Goal: Transaction & Acquisition: Book appointment/travel/reservation

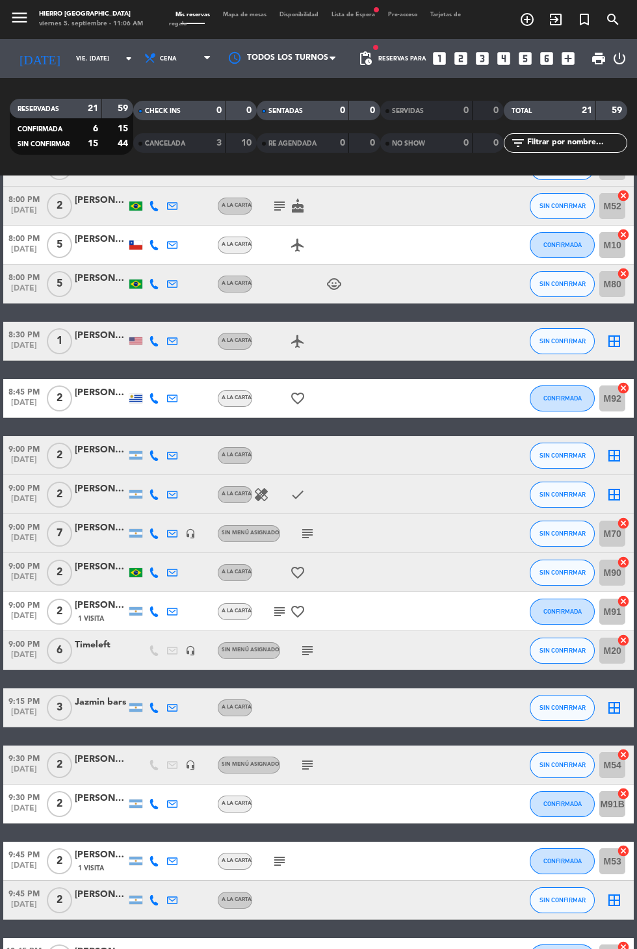
scroll to position [244, 0]
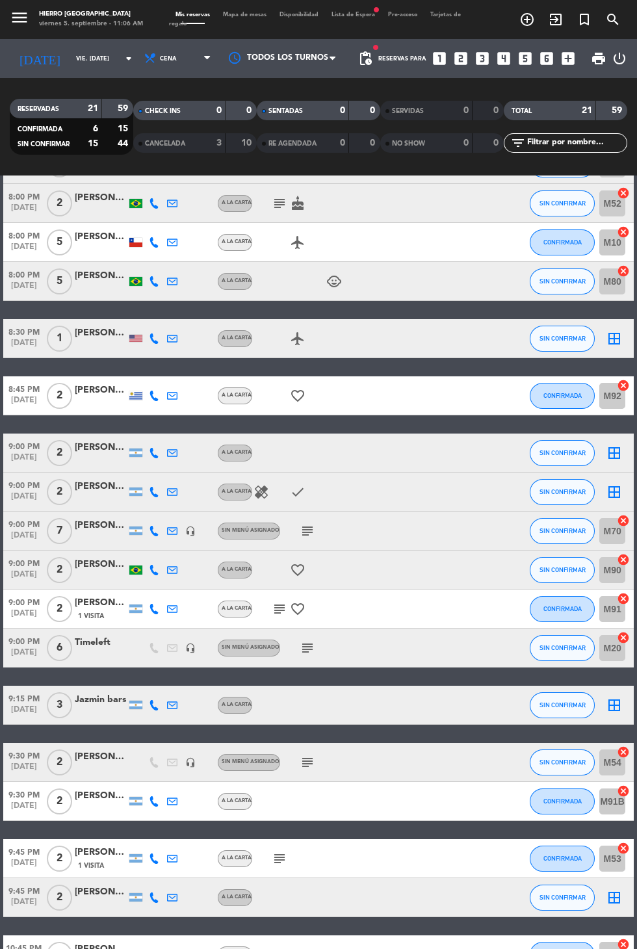
click at [227, 12] on span "Mapa de mesas" at bounding box center [244, 15] width 57 height 6
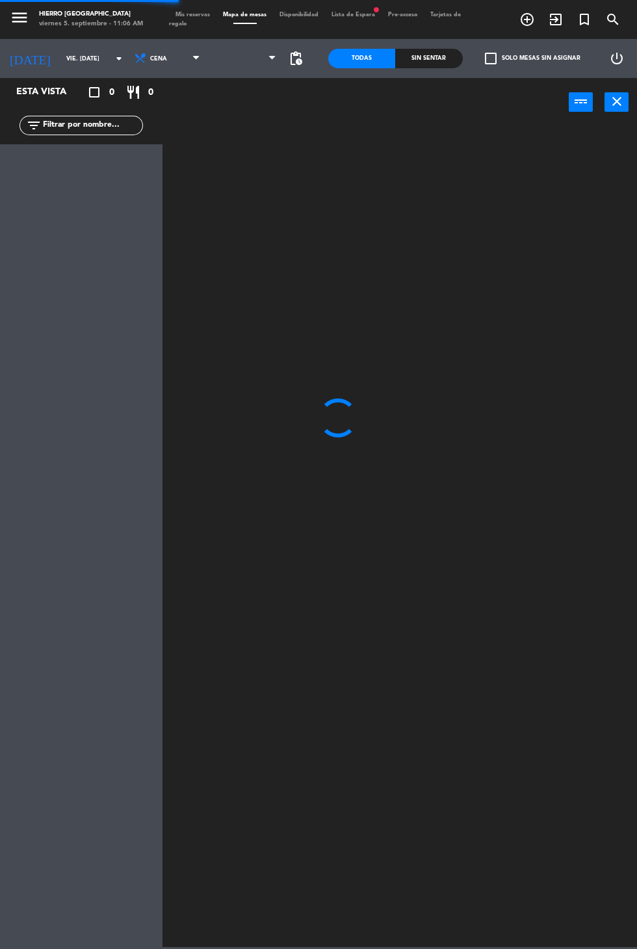
click at [264, 14] on span "Mapa de mesas" at bounding box center [244, 15] width 57 height 6
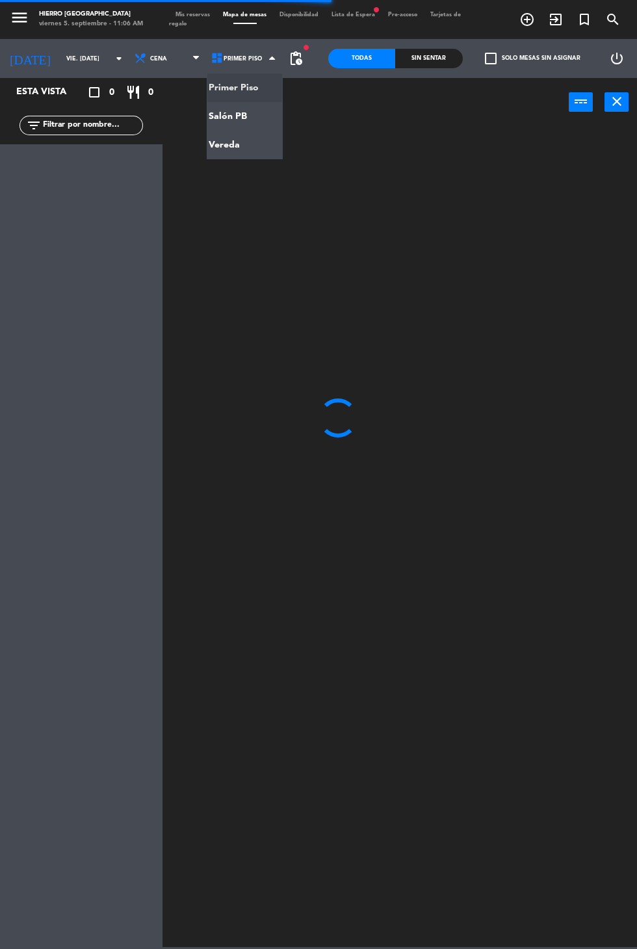
click at [248, 68] on span "Primer Piso" at bounding box center [245, 58] width 77 height 29
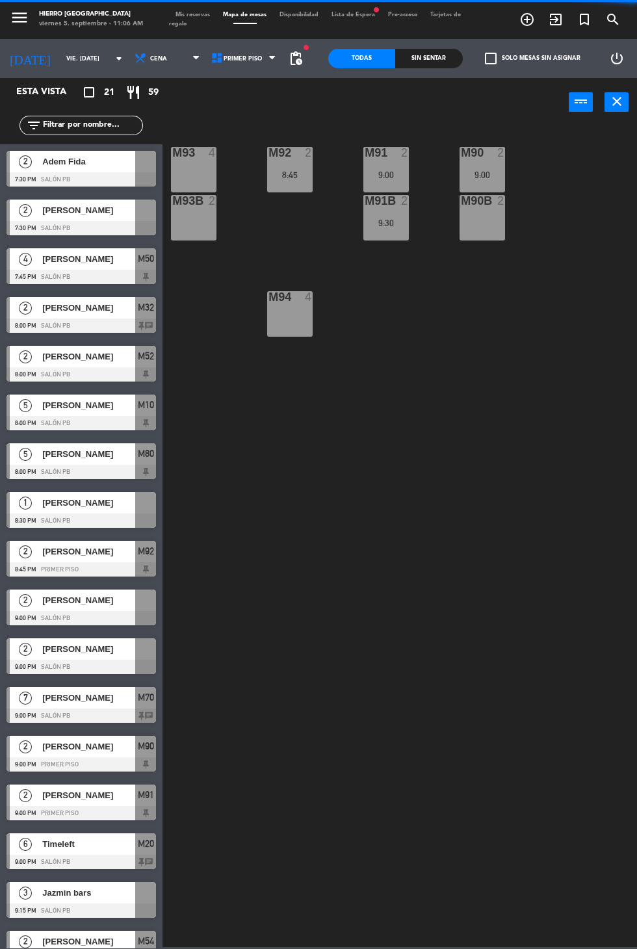
click at [244, 56] on span "Primer Piso" at bounding box center [243, 58] width 38 height 7
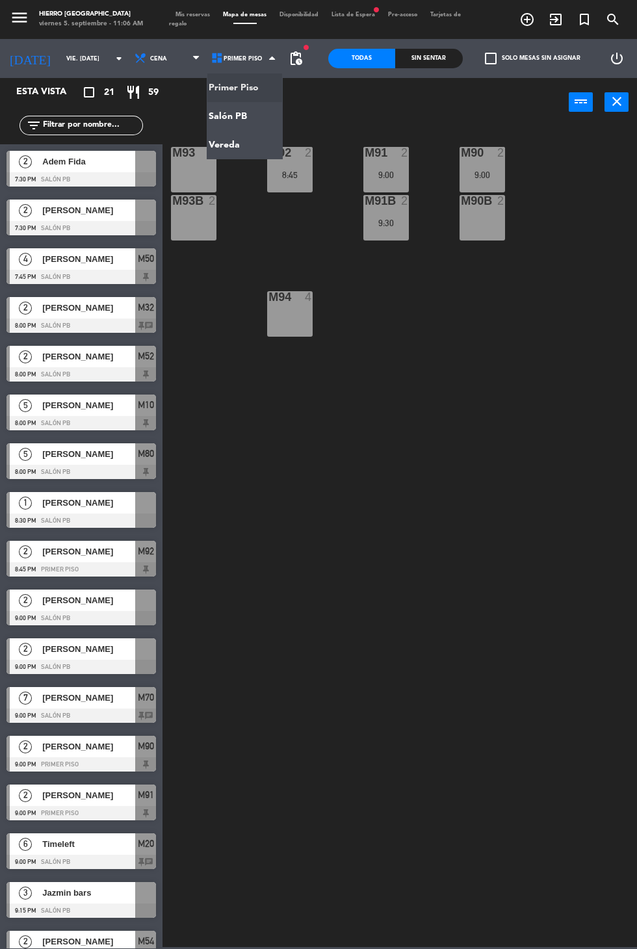
click at [243, 125] on ng-component "menu Hierro [GEOGRAPHIC_DATA] viernes 5. septiembre - 11:06 AM Mis reservas Map…" at bounding box center [318, 473] width 637 height 947
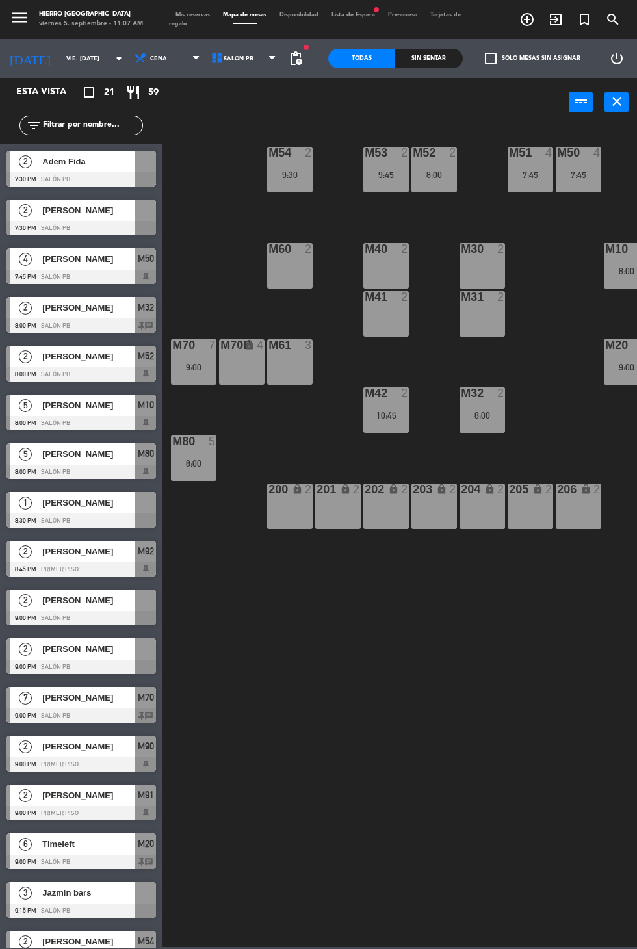
click at [282, 277] on div "M60 2" at bounding box center [289, 265] width 45 height 45
click at [329, 101] on button "[GEOGRAPHIC_DATA]" at bounding box center [330, 102] width 68 height 26
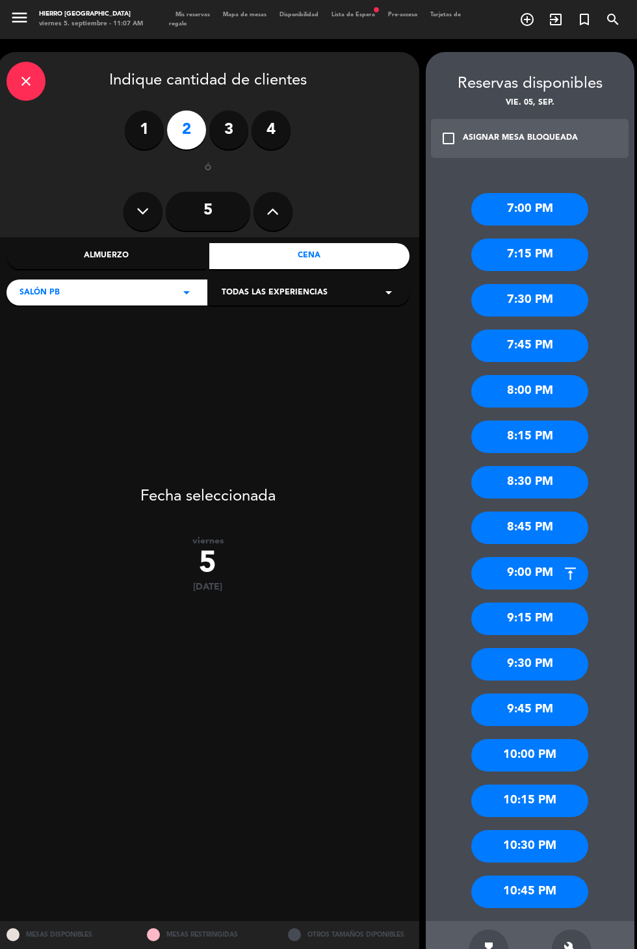
click at [556, 567] on div "9:00 PM" at bounding box center [529, 573] width 117 height 32
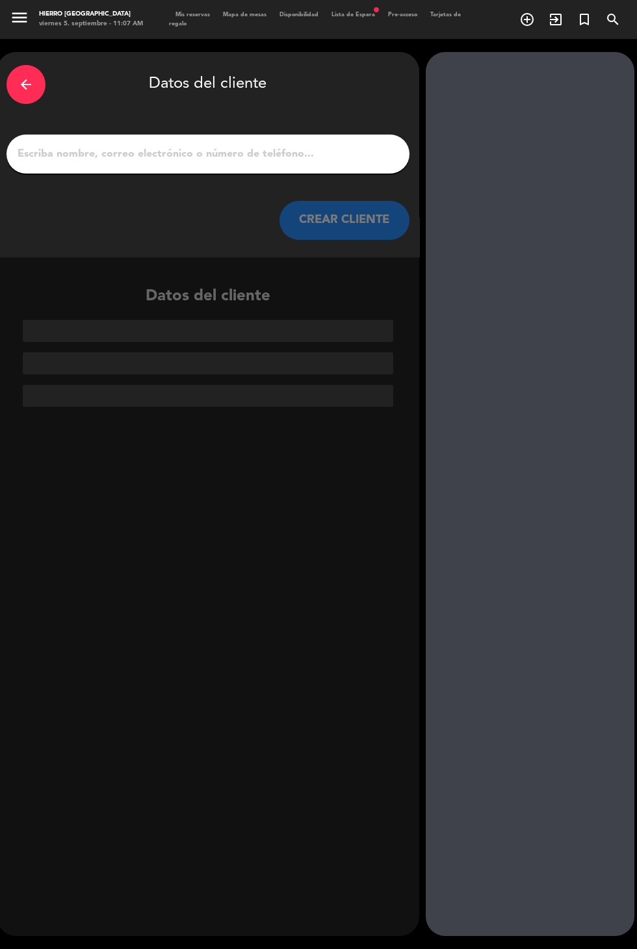
click at [261, 150] on input "1" at bounding box center [207, 154] width 383 height 18
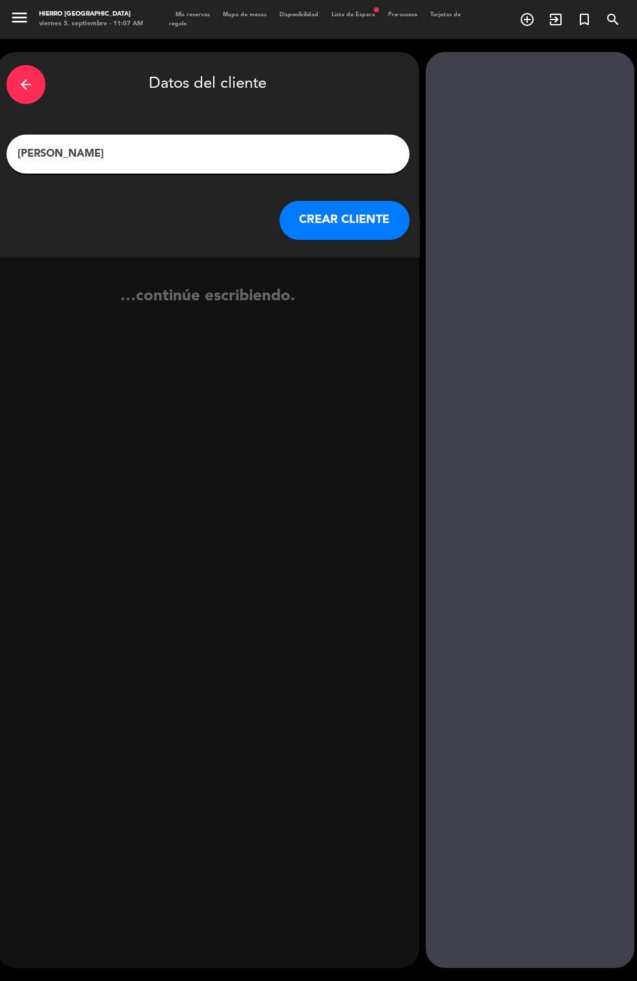
type input "[PERSON_NAME]"
click at [367, 219] on button "CREAR CLIENTE" at bounding box center [344, 220] width 130 height 39
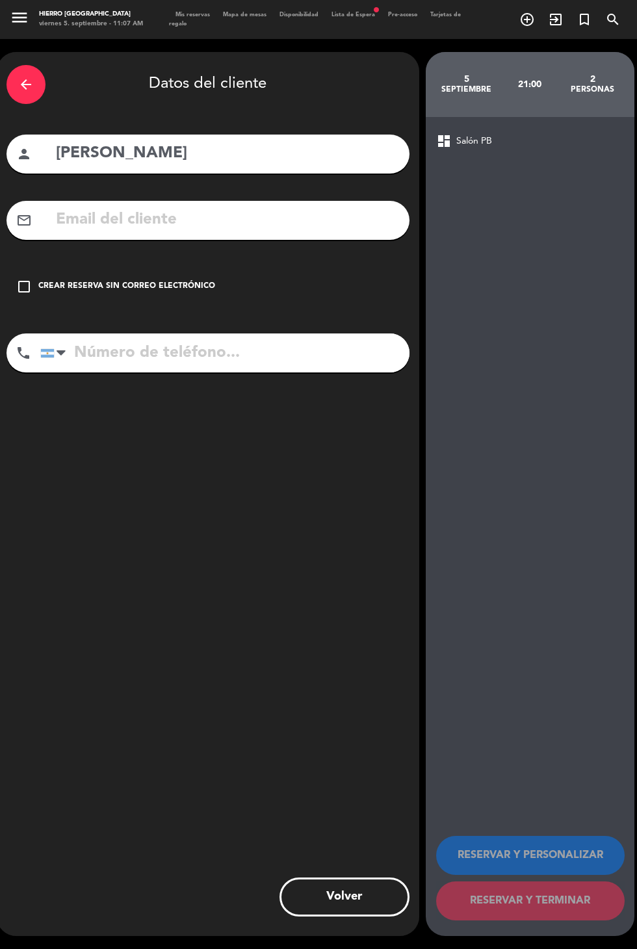
click at [183, 355] on input "tel" at bounding box center [224, 352] width 369 height 39
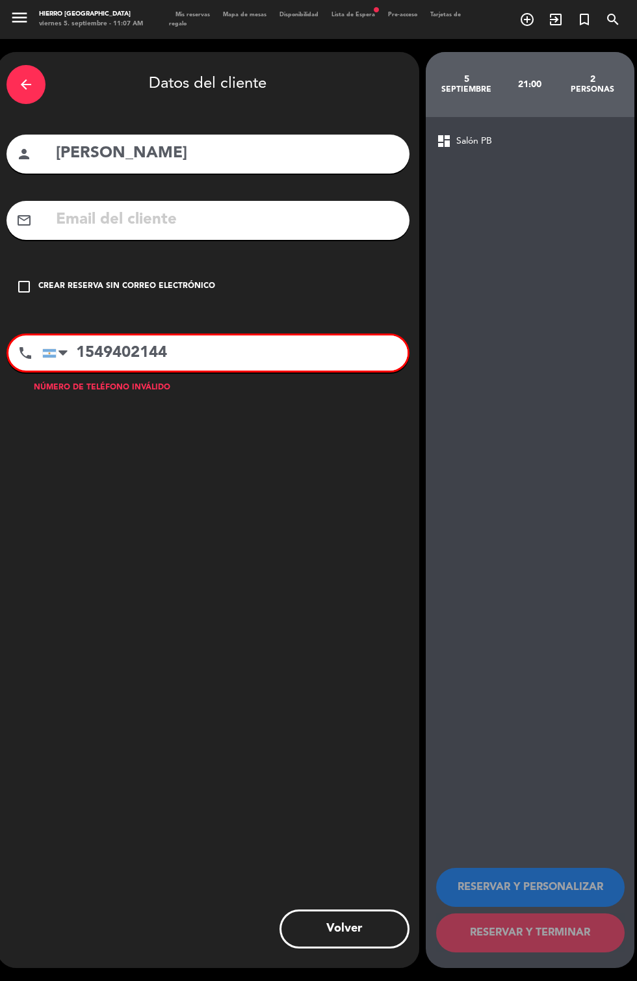
click at [261, 440] on div "arrow_back Datos del cliente person [PERSON_NAME] mail_outline check_box_outlin…" at bounding box center [208, 510] width 422 height 916
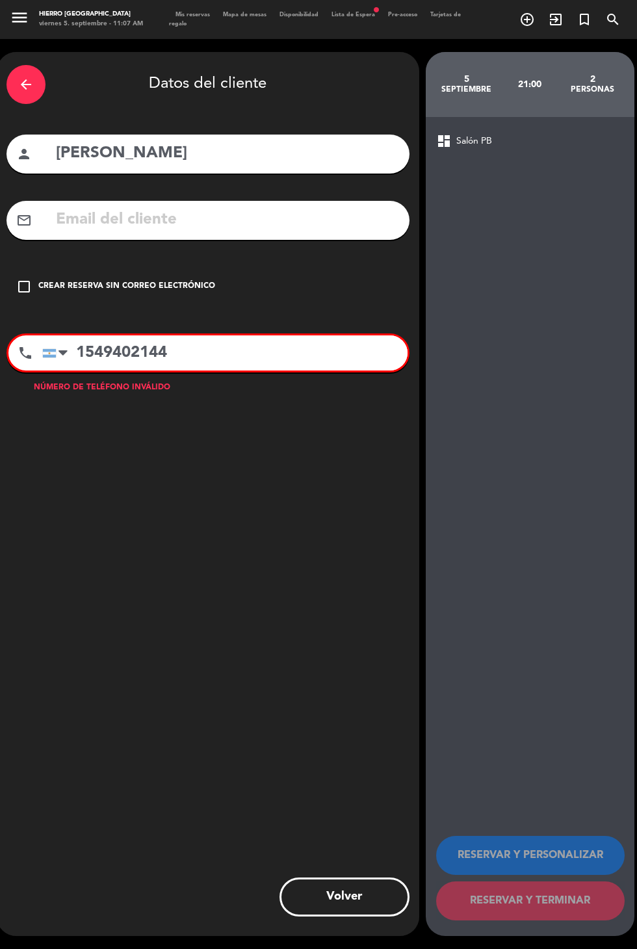
click at [86, 348] on input "1549402144" at bounding box center [224, 352] width 365 height 35
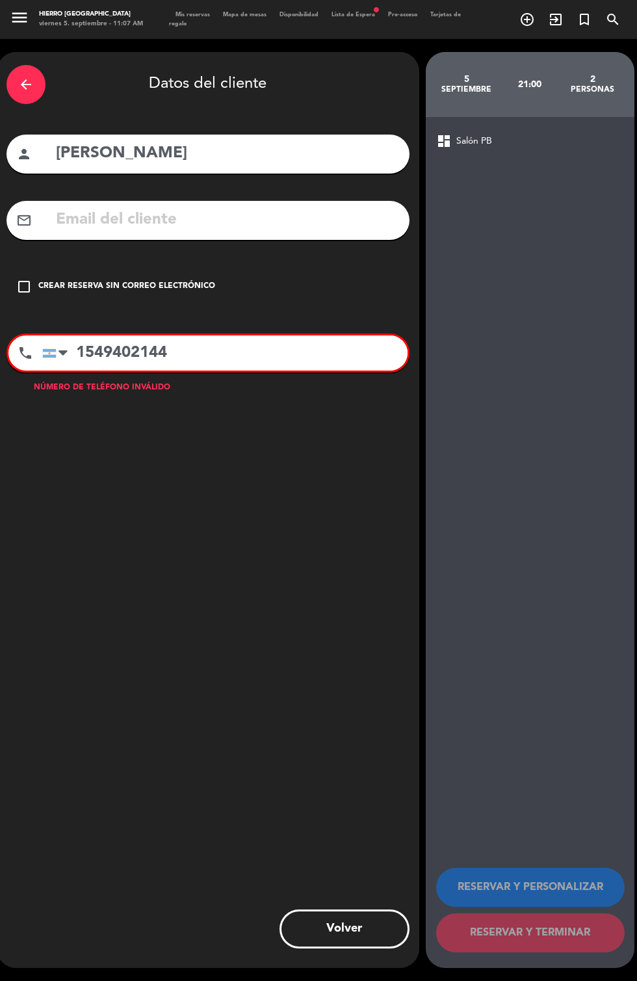
click at [91, 358] on input "1549402144" at bounding box center [224, 352] width 365 height 35
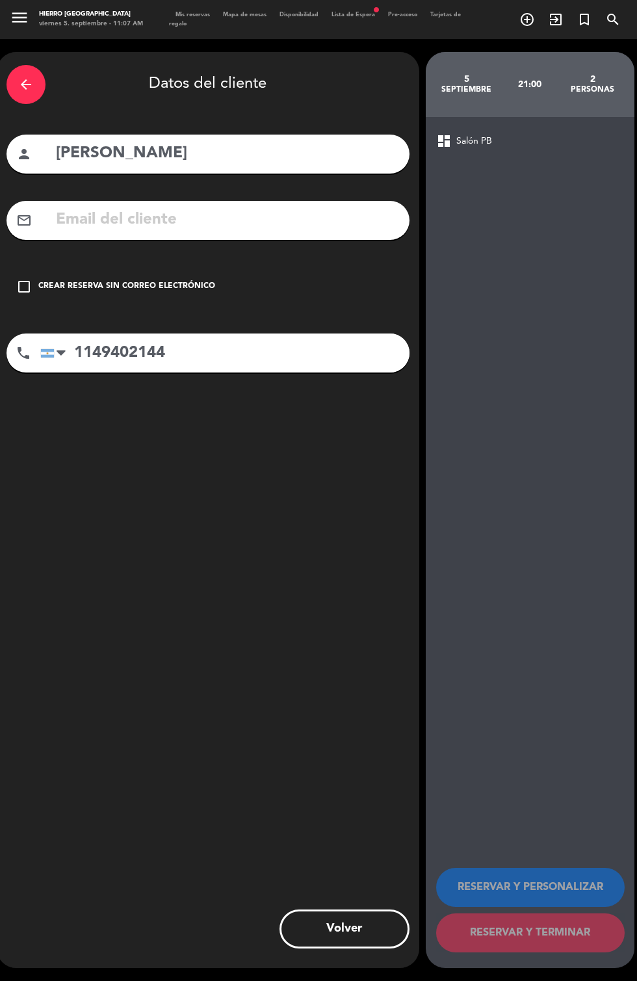
type input "1149402144"
click at [231, 397] on div "arrow_back Datos del cliente person [PERSON_NAME] mail_outline check_box_outlin…" at bounding box center [208, 510] width 422 height 916
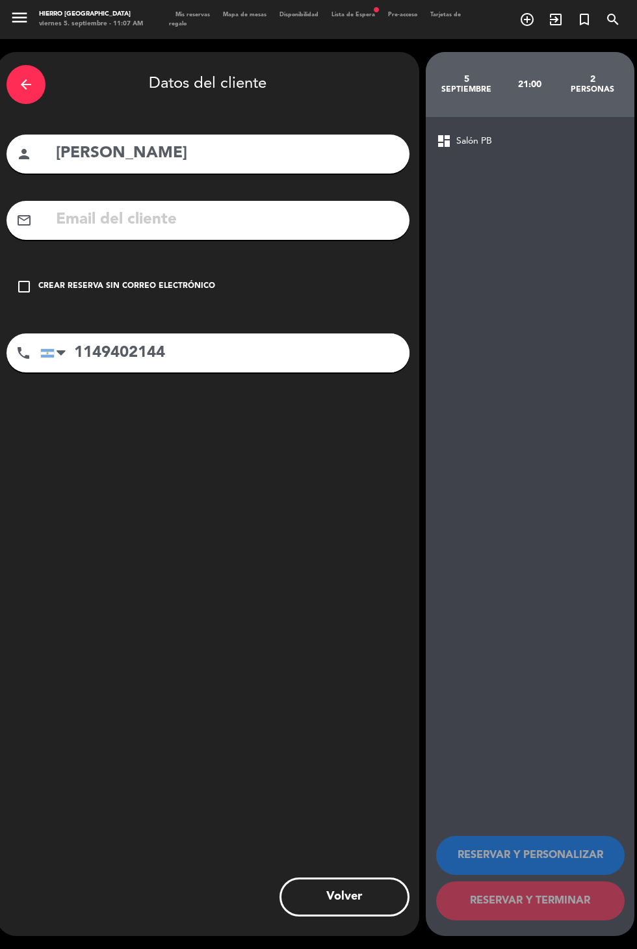
scroll to position [33, 0]
click at [160, 280] on div "Crear reserva sin correo electrónico" at bounding box center [126, 286] width 177 height 13
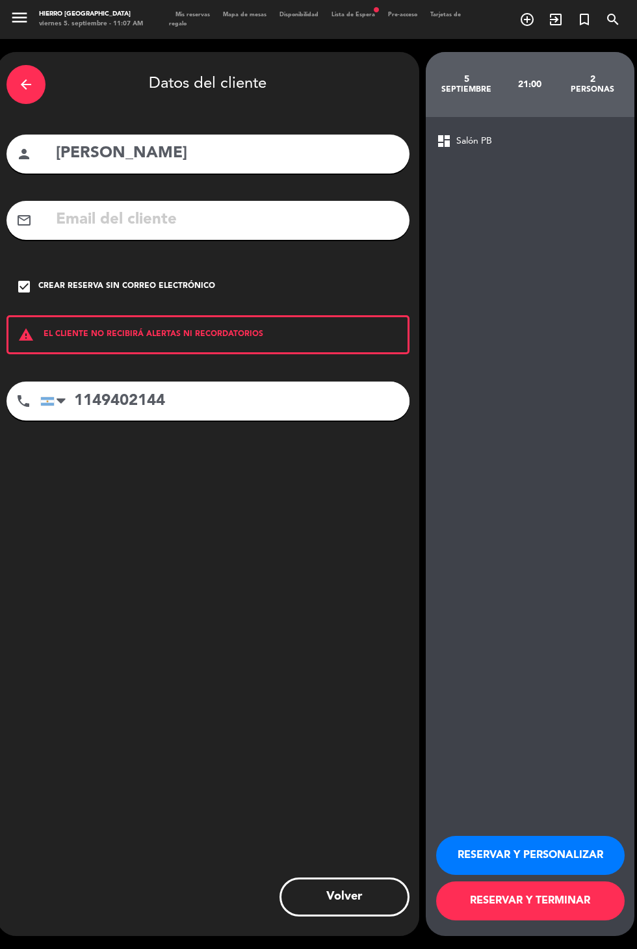
click at [528, 875] on button "RESERVAR Y PERSONALIZAR" at bounding box center [530, 855] width 188 height 39
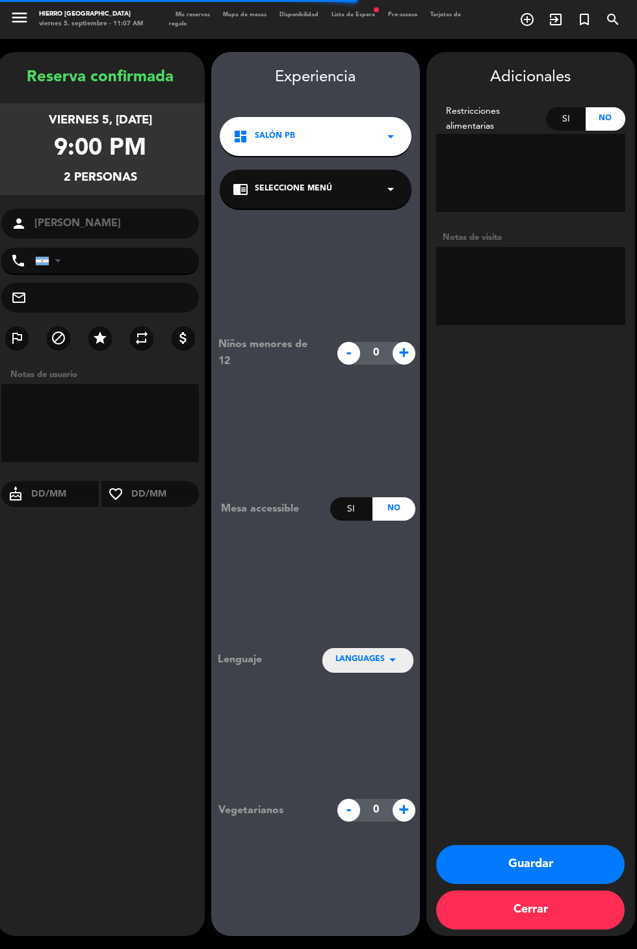
type input "[PHONE_NUMBER]"
click at [549, 884] on button "Guardar" at bounding box center [530, 864] width 188 height 39
